Goal: Transaction & Acquisition: Purchase product/service

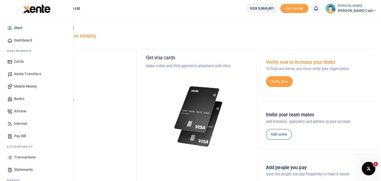
click at [22, 85] on span "Mobile Money" at bounding box center [25, 87] width 23 height 6
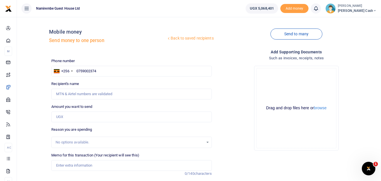
type input "0759002374"
click at [61, 118] on input "Amount you want to send" at bounding box center [131, 116] width 160 height 11
click at [159, 93] on input "Recipient's name" at bounding box center [131, 94] width 160 height 11
type input "Peter Mwebesa"
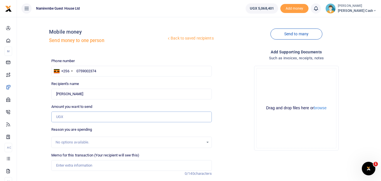
click at [58, 117] on input "Amount you want to send" at bounding box center [131, 116] width 160 height 11
type input "500,000"
click at [58, 166] on input "Memo for this transaction (Your recipient will see this)" at bounding box center [131, 165] width 160 height 11
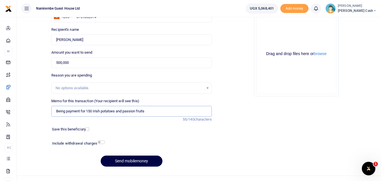
scroll to position [56, 0]
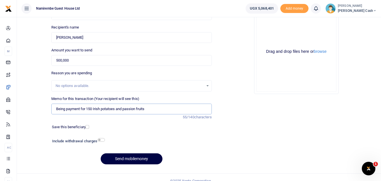
type input "Being payment for 150 Irish potatoes and passion fruits"
click at [99, 139] on input "checkbox" at bounding box center [101, 140] width 7 height 4
checkbox input "true"
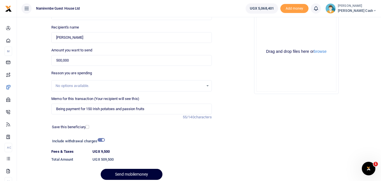
click at [126, 172] on button "Send mobilemoney" at bounding box center [132, 174] width 62 height 11
click at [126, 172] on div "Initiating" at bounding box center [131, 174] width 160 height 11
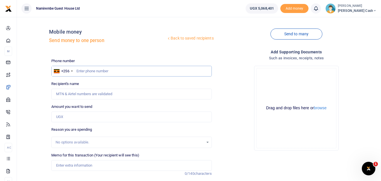
click at [85, 71] on input "text" at bounding box center [131, 71] width 160 height 11
type input "0755202319"
type input "[PERSON_NAME][DATE]"
type input "0755202319"
click at [61, 119] on input "Amount you want to send" at bounding box center [131, 116] width 160 height 11
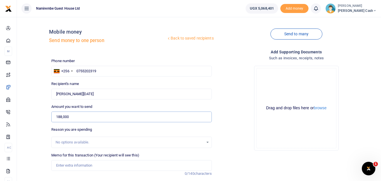
type input "188,000"
click at [64, 168] on input "Memo for this transaction (Your recipient will see this)" at bounding box center [131, 165] width 160 height 11
click at [134, 163] on input "being payment for replacing broken glasses andlabour" at bounding box center [131, 165] width 160 height 11
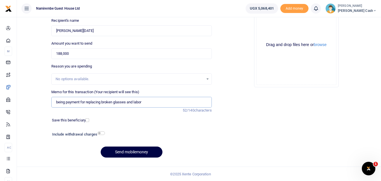
scroll to position [63, 0]
type input "being payment for replacing broken glasses and labor"
click at [101, 132] on input "checkbox" at bounding box center [101, 133] width 7 height 4
checkbox input "true"
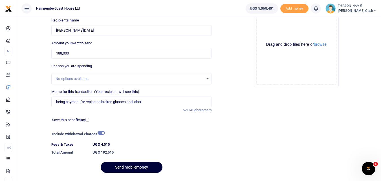
click at [135, 165] on button "Send mobilemoney" at bounding box center [132, 167] width 62 height 11
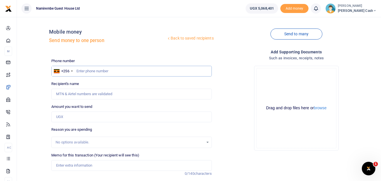
click at [77, 71] on input "text" at bounding box center [131, 71] width 160 height 11
type input "0775305578"
type input "Tony Kamede"
type input "0775305578"
click at [61, 117] on input "Amount you want to send" at bounding box center [131, 116] width 160 height 11
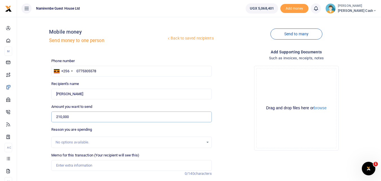
type input "210,000"
click at [58, 164] on input "Memo for this transaction (Your recipient will see this)" at bounding box center [131, 165] width 160 height 11
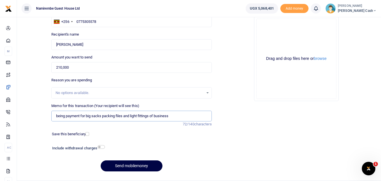
scroll to position [56, 0]
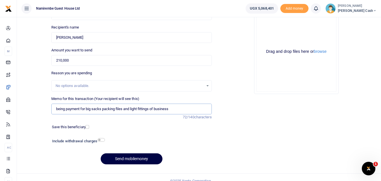
type input "being payment for big sacks packing files and light fittings of business"
click at [101, 139] on input "checkbox" at bounding box center [101, 140] width 7 height 4
checkbox input "true"
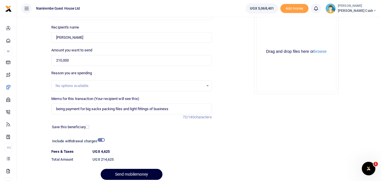
click at [128, 172] on button "Send mobilemoney" at bounding box center [132, 174] width 62 height 11
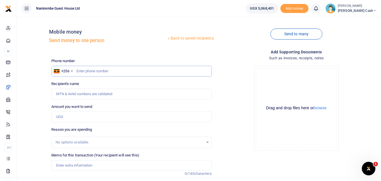
click at [80, 70] on input "text" at bounding box center [131, 71] width 160 height 11
type input "b"
type input "0786411088"
type input "[PERSON_NAME]"
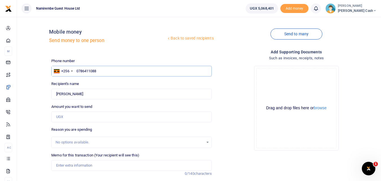
type input "0786411088"
click at [63, 115] on input "Amount you want to send" at bounding box center [131, 116] width 160 height 11
type input "100,000"
click at [64, 164] on input "Memo for this transaction (Your recipient will see this)" at bounding box center [131, 165] width 160 height 11
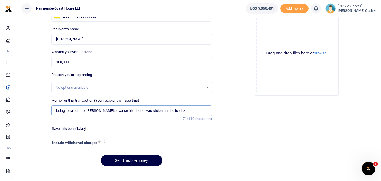
scroll to position [63, 0]
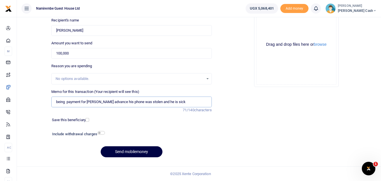
type input "being payment for Jacksons advance his phone was stolen and he is sick"
click at [101, 133] on input "checkbox" at bounding box center [101, 133] width 7 height 4
checkbox input "true"
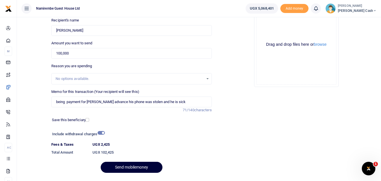
click at [136, 168] on button "Send mobilemoney" at bounding box center [132, 167] width 62 height 11
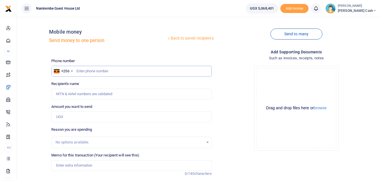
click at [82, 70] on input "text" at bounding box center [131, 71] width 160 height 11
type input "07862901778"
type input "[PERSON_NAME]"
type input "0"
click at [128, 101] on div "Phone number +256 [GEOGRAPHIC_DATA] +256 Phone is required. Recipient's name Fo…" at bounding box center [131, 141] width 165 height 167
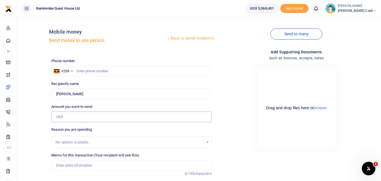
click at [112, 116] on input "Amount you want to send" at bounding box center [131, 116] width 160 height 11
click at [60, 120] on input "Amount you want to send" at bounding box center [131, 116] width 160 height 11
click at [74, 117] on input "Amount you want to send" at bounding box center [131, 116] width 160 height 11
click at [201, 94] on input "Found" at bounding box center [131, 94] width 160 height 11
type input "V"
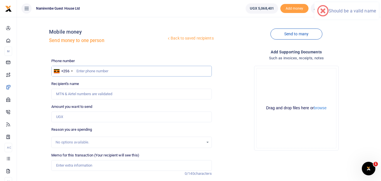
click at [87, 73] on input "text" at bounding box center [131, 71] width 160 height 11
click at [85, 72] on input "text" at bounding box center [131, 71] width 160 height 11
type input "0755202319"
type input "[PERSON_NAME][DATE]"
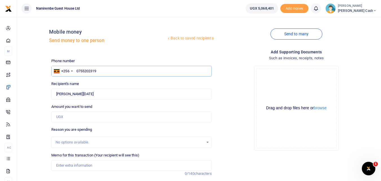
type input "0755202319"
click at [63, 117] on input "Amount you want to send" at bounding box center [131, 116] width 160 height 11
type input "123,000"
click at [62, 166] on input "Memo for this transaction (Your recipient will see this)" at bounding box center [131, 165] width 160 height 11
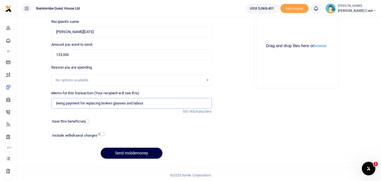
scroll to position [63, 0]
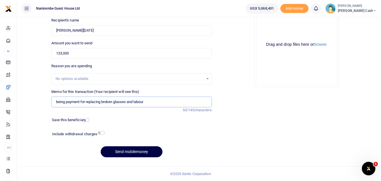
type input "being payment for replacing broken glasses and labour"
click at [103, 132] on input "checkbox" at bounding box center [101, 133] width 7 height 4
checkbox input "true"
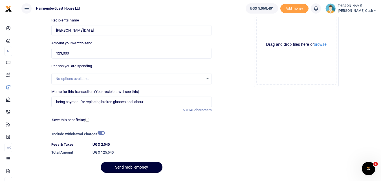
click at [135, 167] on button "Send mobilemoney" at bounding box center [132, 167] width 62 height 11
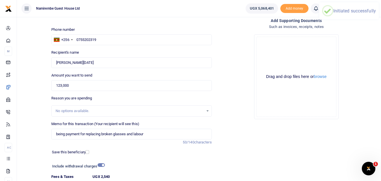
scroll to position [0, 0]
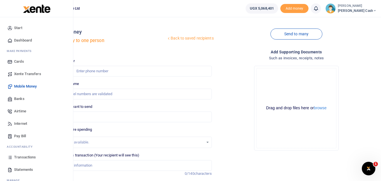
click at [23, 157] on span "Transactions" at bounding box center [25, 157] width 22 height 6
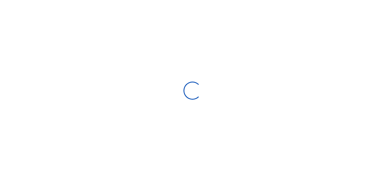
select select
type input "[DATE] - [DATE]"
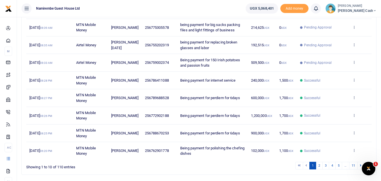
scroll to position [139, 0]
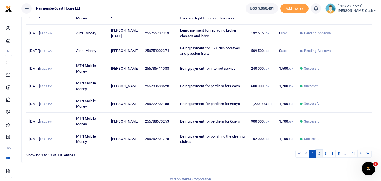
click at [318, 150] on link "2" at bounding box center [319, 154] width 7 height 8
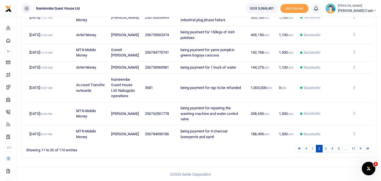
scroll to position [161, 0]
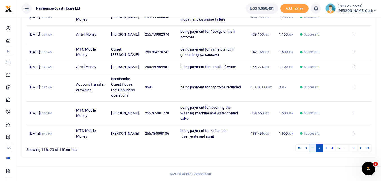
click at [312, 147] on link "1" at bounding box center [312, 148] width 7 height 8
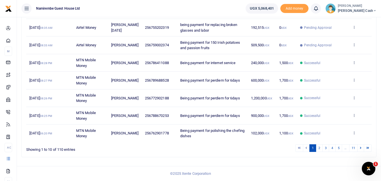
scroll to position [139, 0]
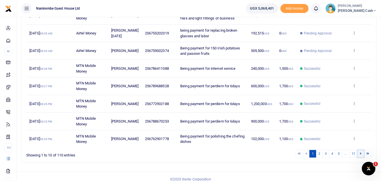
click at [361, 152] on icon at bounding box center [361, 153] width 2 height 3
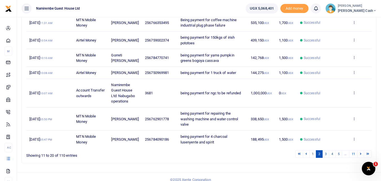
scroll to position [161, 0]
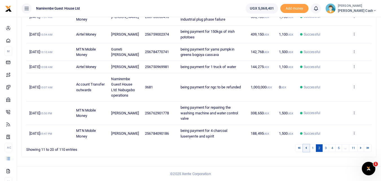
click at [306, 148] on icon at bounding box center [307, 147] width 2 height 3
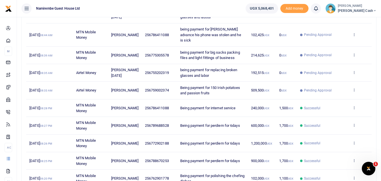
scroll to position [113, 0]
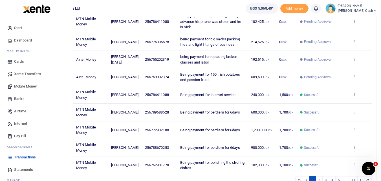
click at [27, 83] on link "Mobile Money" at bounding box center [37, 86] width 64 height 12
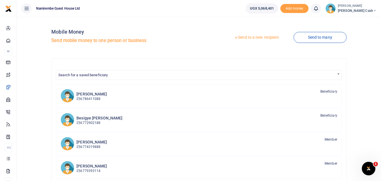
click at [251, 37] on link "Send to a new recipient" at bounding box center [257, 37] width 74 height 10
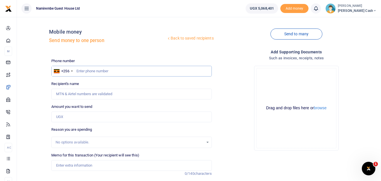
click at [85, 73] on input "text" at bounding box center [131, 71] width 160 height 11
type input "0762901778"
type input "[PERSON_NAME]"
type input "0762901778"
click at [60, 116] on input "Amount you want to send" at bounding box center [131, 116] width 160 height 11
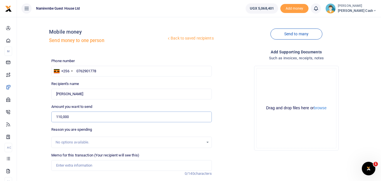
type input "110,000"
click at [63, 164] on input "Memo for this transaction (Your recipient will see this)" at bounding box center [131, 165] width 160 height 11
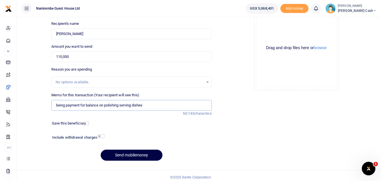
scroll to position [63, 0]
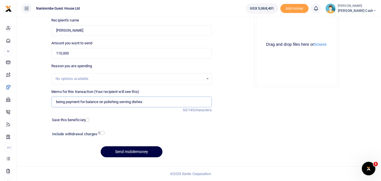
type input "being payment for balance on polishing serving dishes"
click at [102, 131] on input "checkbox" at bounding box center [101, 133] width 7 height 4
checkbox input "true"
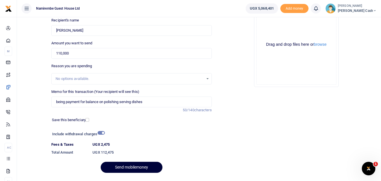
click at [134, 164] on button "Send mobilemoney" at bounding box center [132, 167] width 62 height 11
